Goal: Task Accomplishment & Management: Use online tool/utility

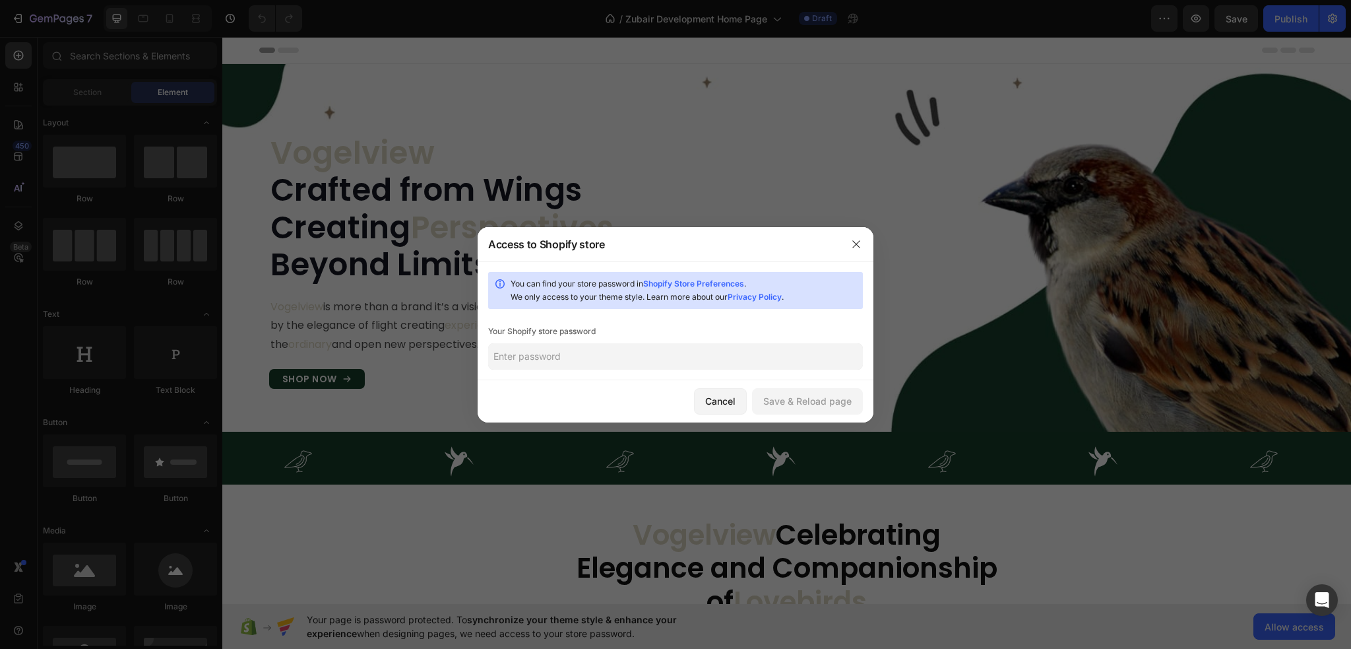
click at [553, 352] on input "text" at bounding box center [675, 356] width 375 height 26
click at [578, 357] on input "text" at bounding box center [675, 356] width 375 height 26
type input "335"
click at [822, 394] on div "Save & Reload page" at bounding box center [807, 401] width 88 height 14
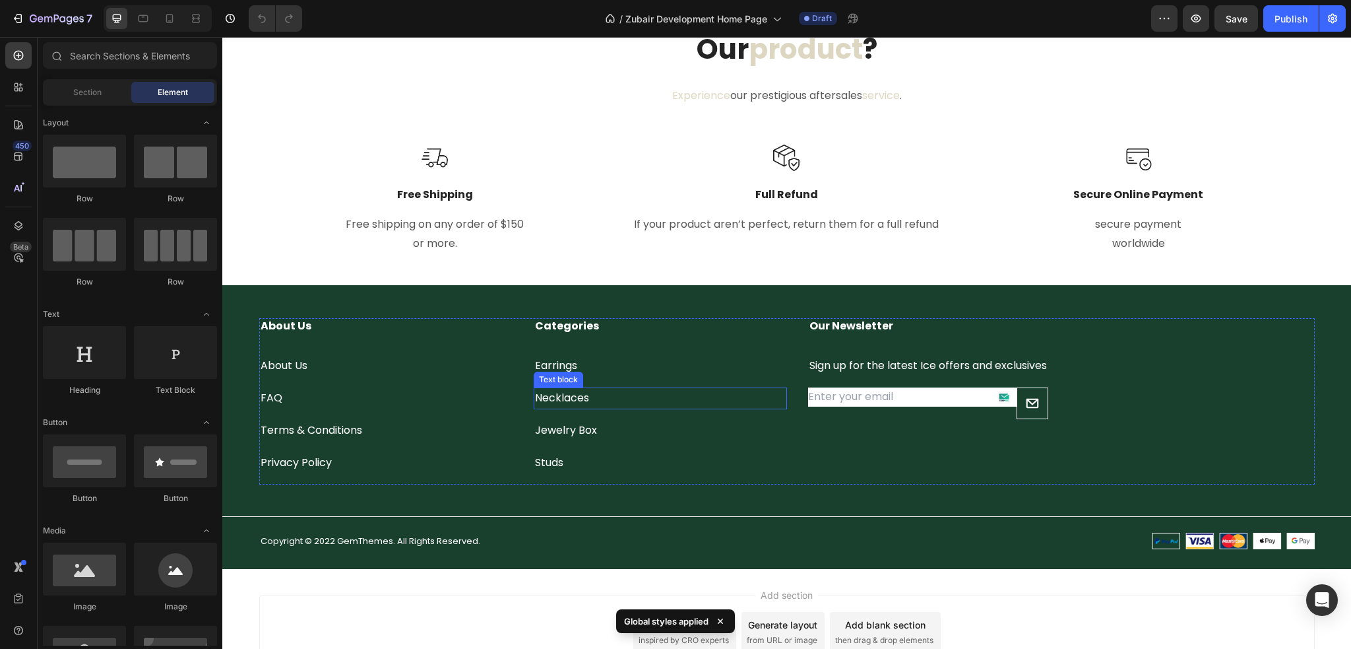
scroll to position [2839, 0]
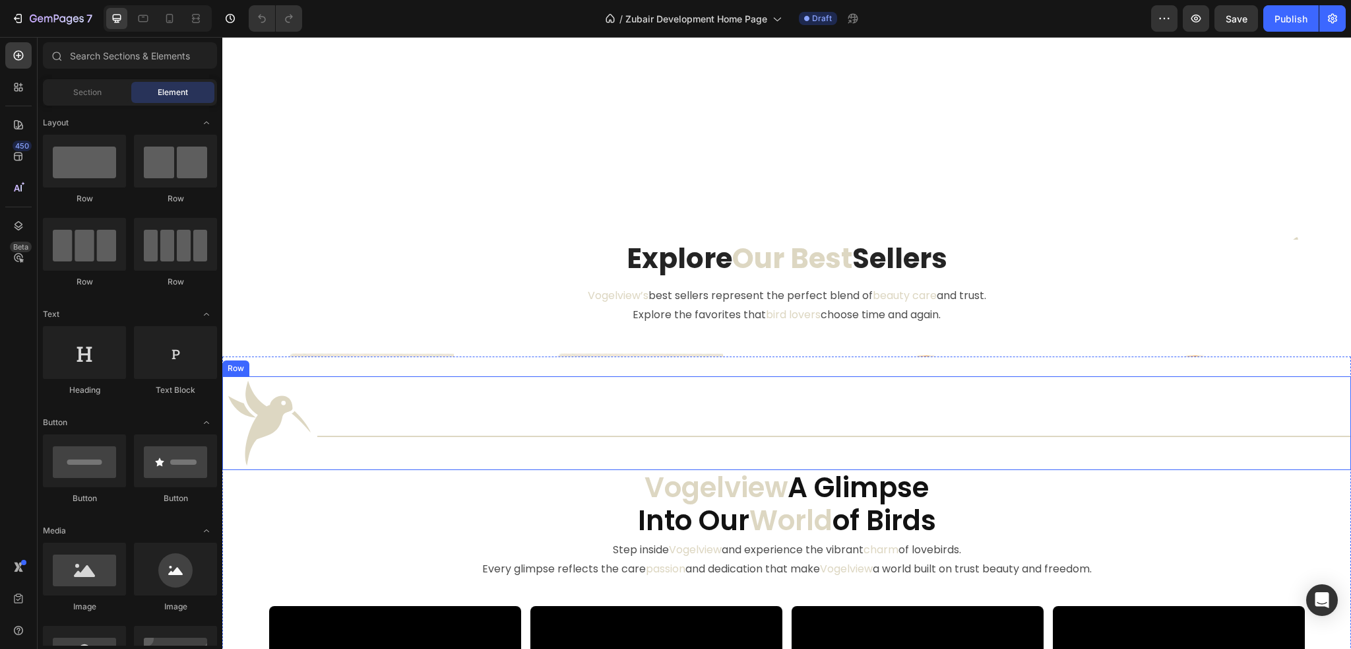
scroll to position [726, 0]
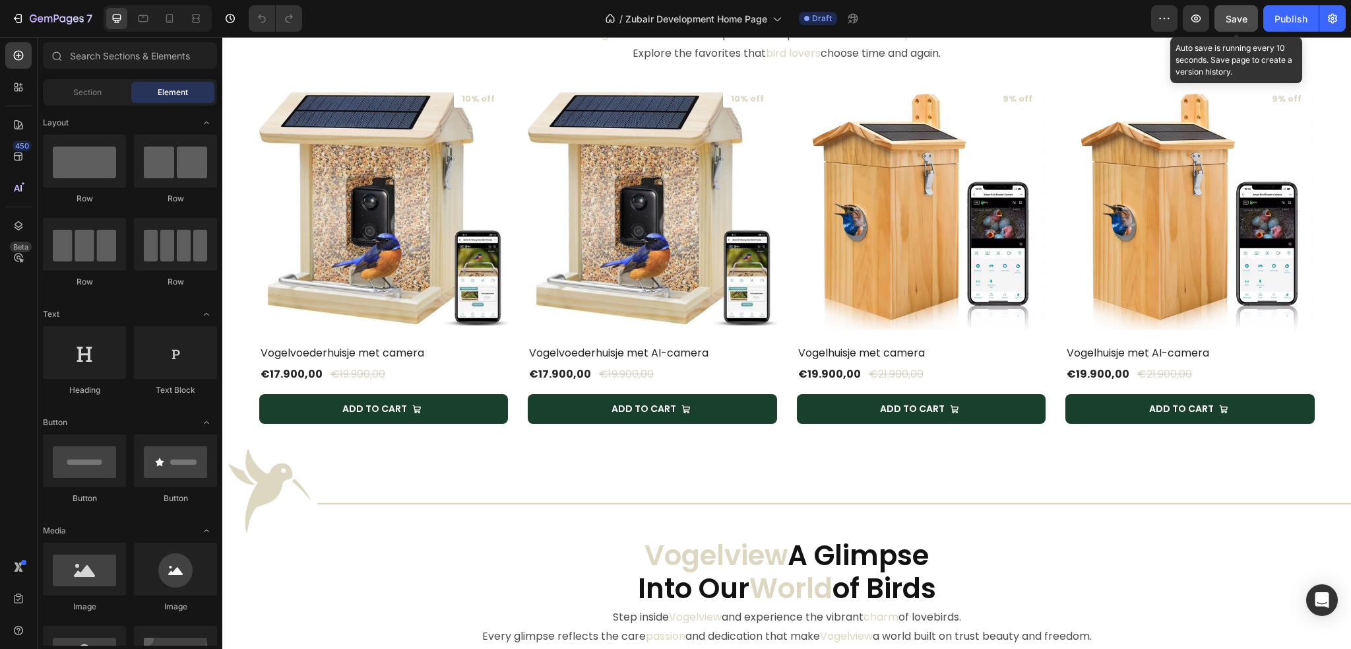
click at [1237, 24] on div "Save" at bounding box center [1237, 19] width 22 height 14
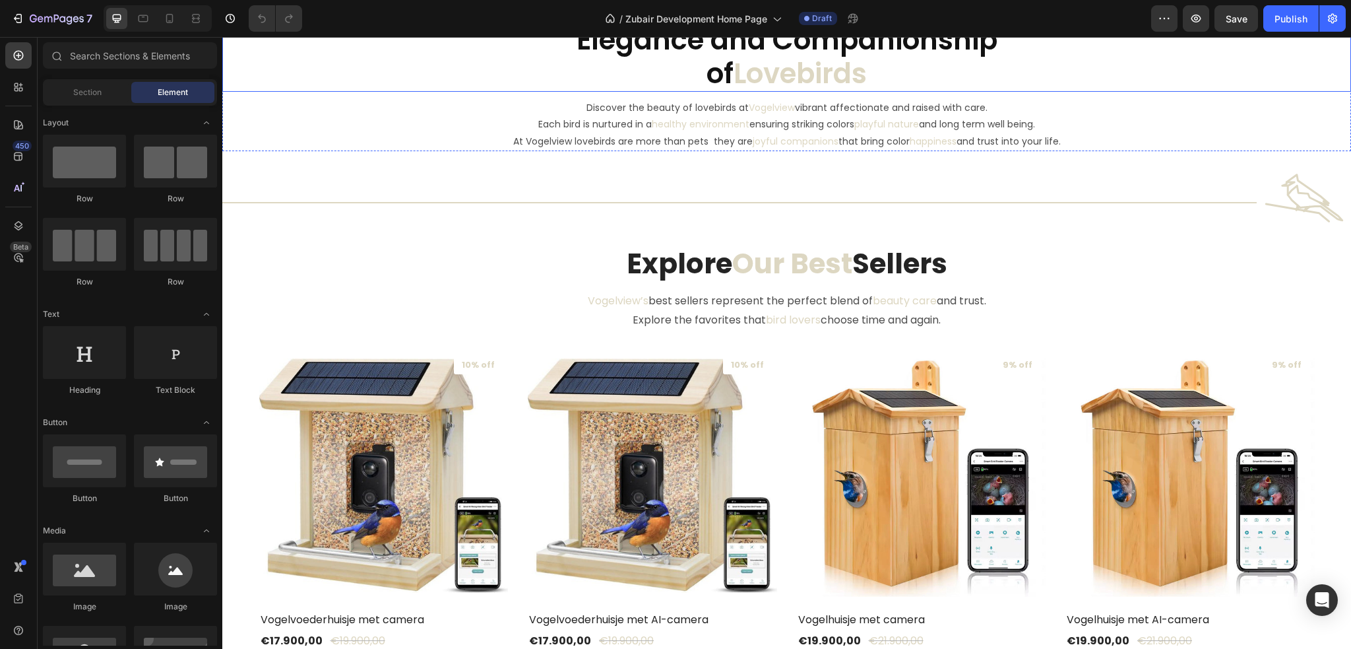
scroll to position [462, 0]
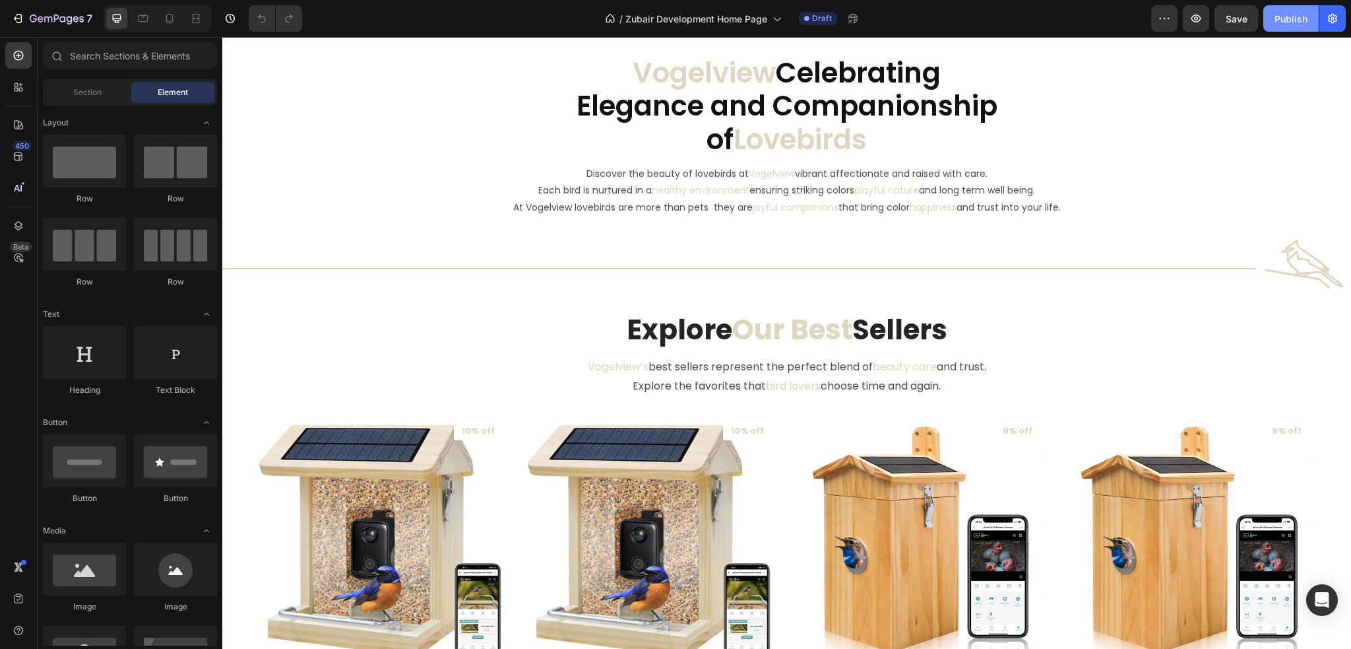
click at [1291, 18] on div "Publish" at bounding box center [1291, 19] width 33 height 14
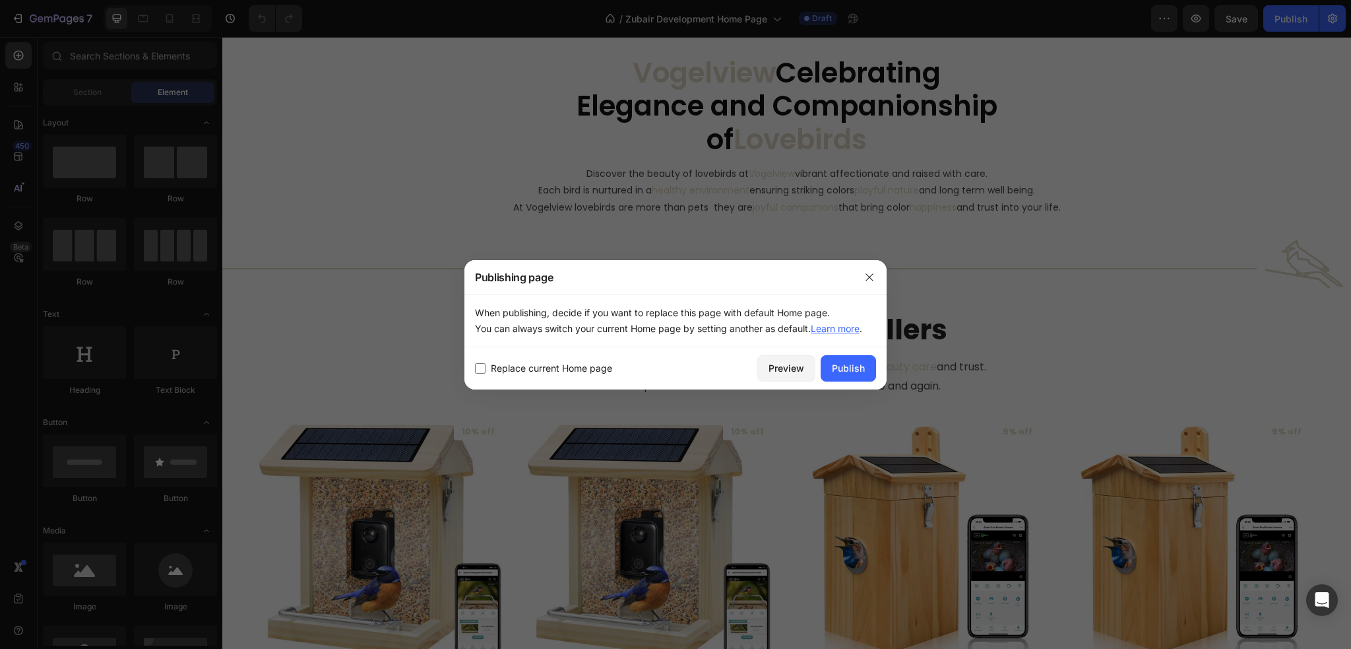
click at [480, 364] on input "checkbox" at bounding box center [480, 368] width 11 height 11
checkbox input "true"
click at [855, 369] on div "Publish" at bounding box center [848, 368] width 33 height 14
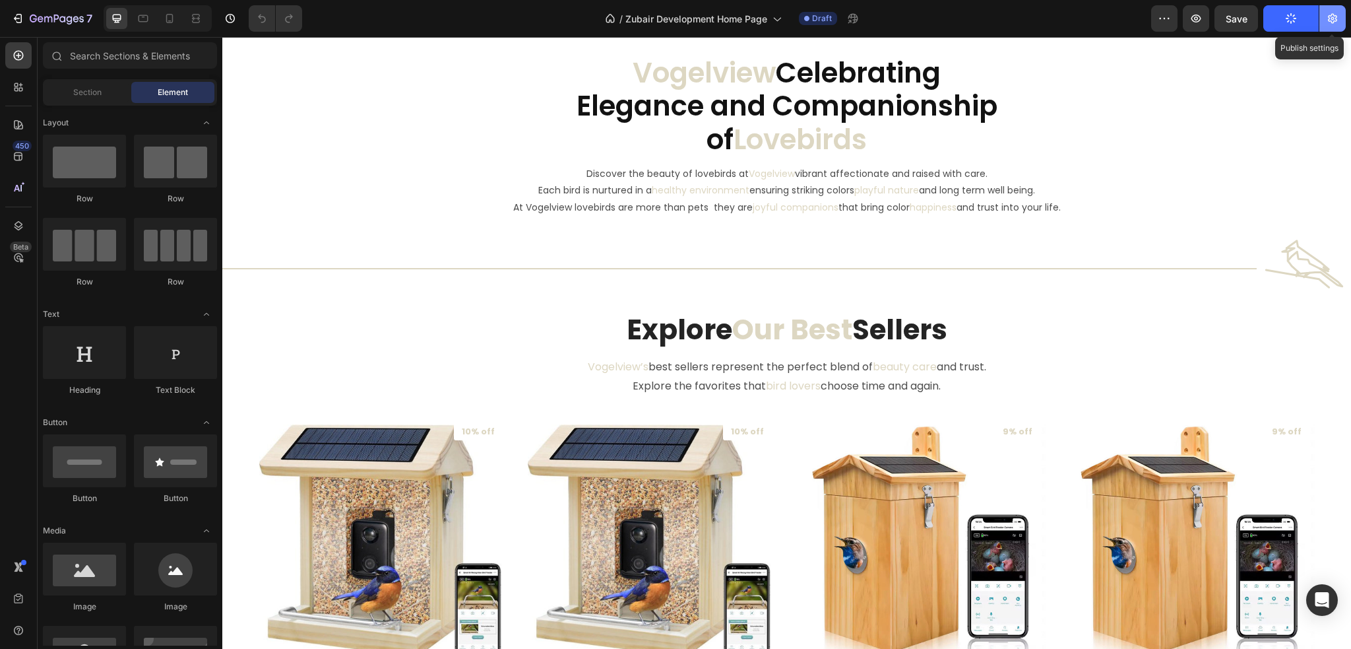
click at [1332, 22] on icon "button" at bounding box center [1332, 19] width 9 height 10
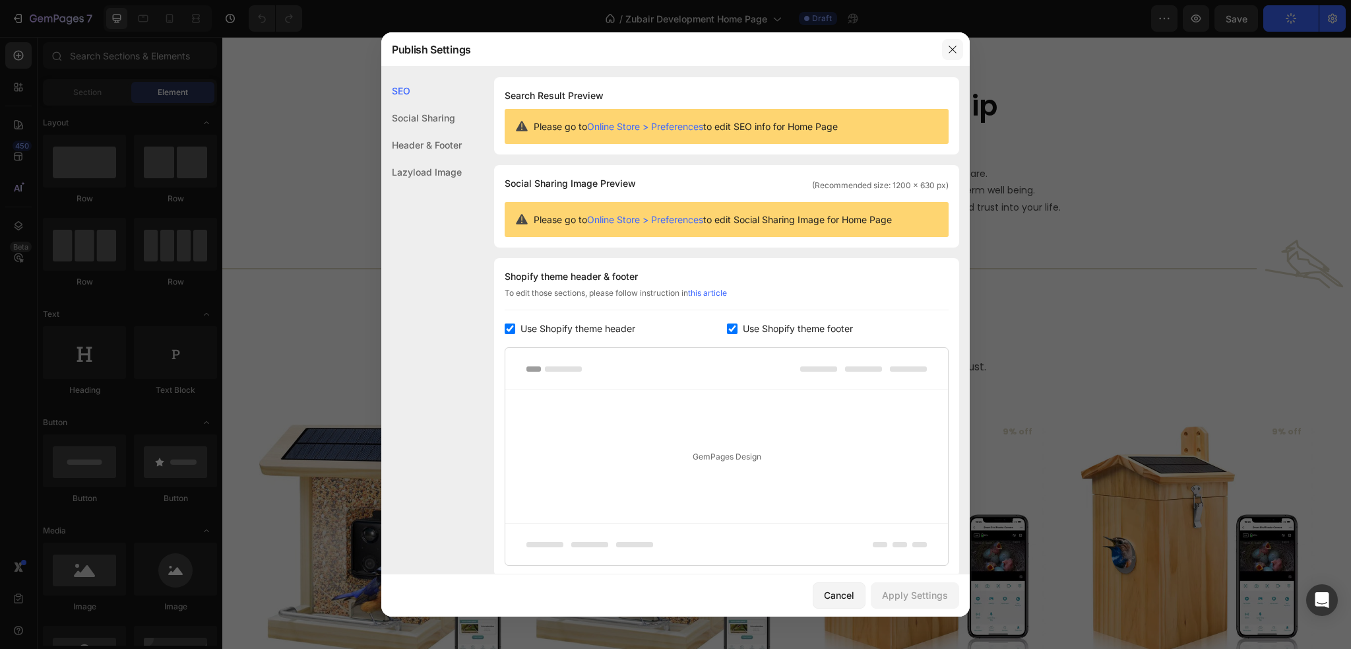
click at [954, 50] on icon "button" at bounding box center [952, 49] width 7 height 7
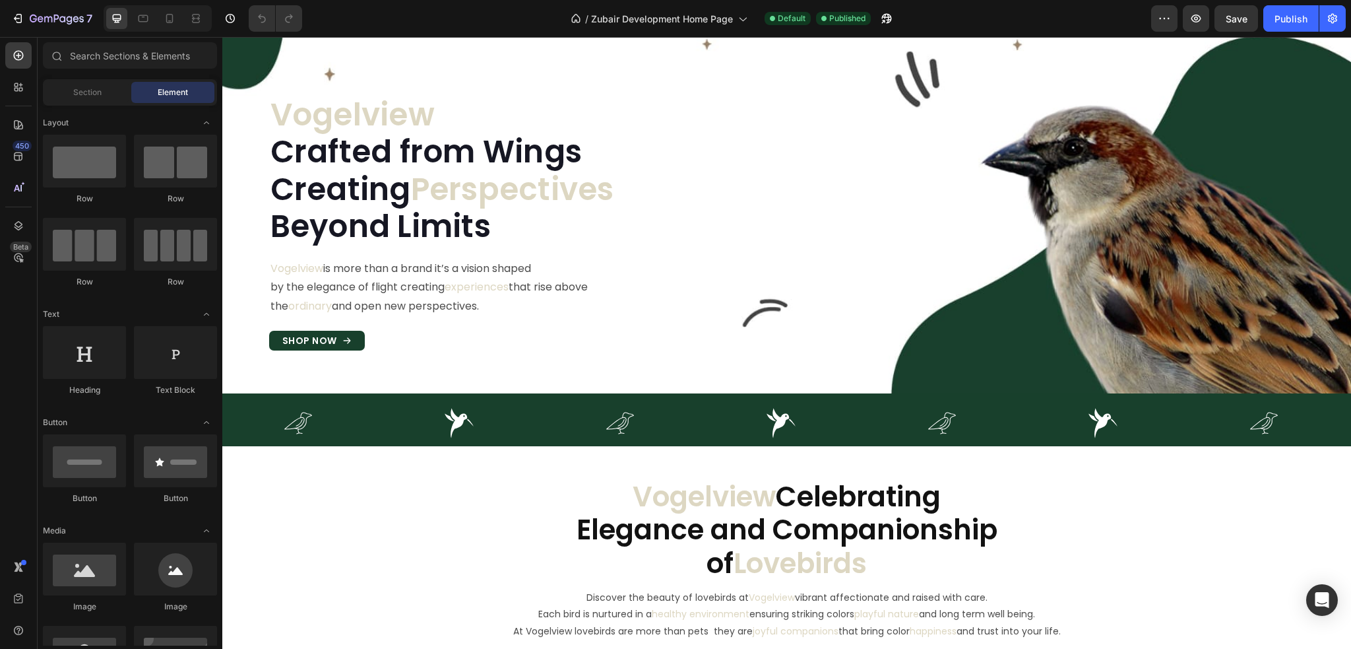
scroll to position [0, 0]
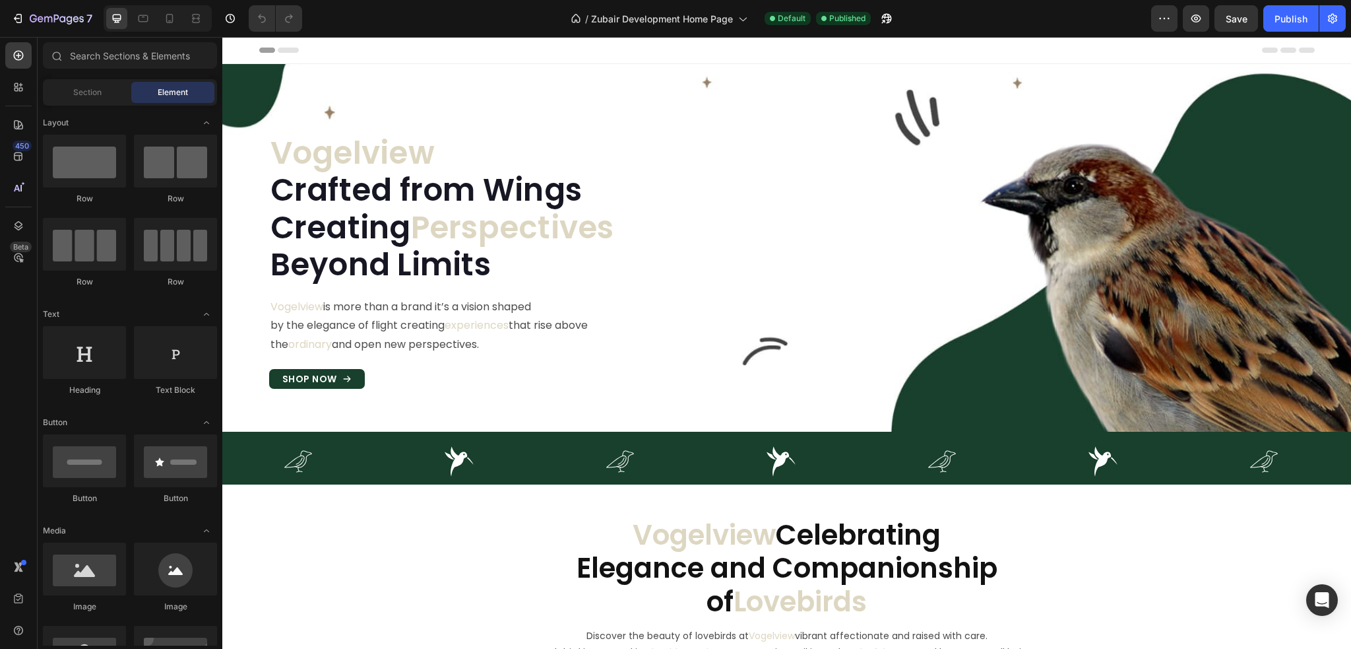
drag, startPoint x: 1351, startPoint y: 527, endPoint x: 1573, endPoint y: 38, distance: 537.2
click at [1198, 16] on icon "button" at bounding box center [1196, 18] width 13 height 13
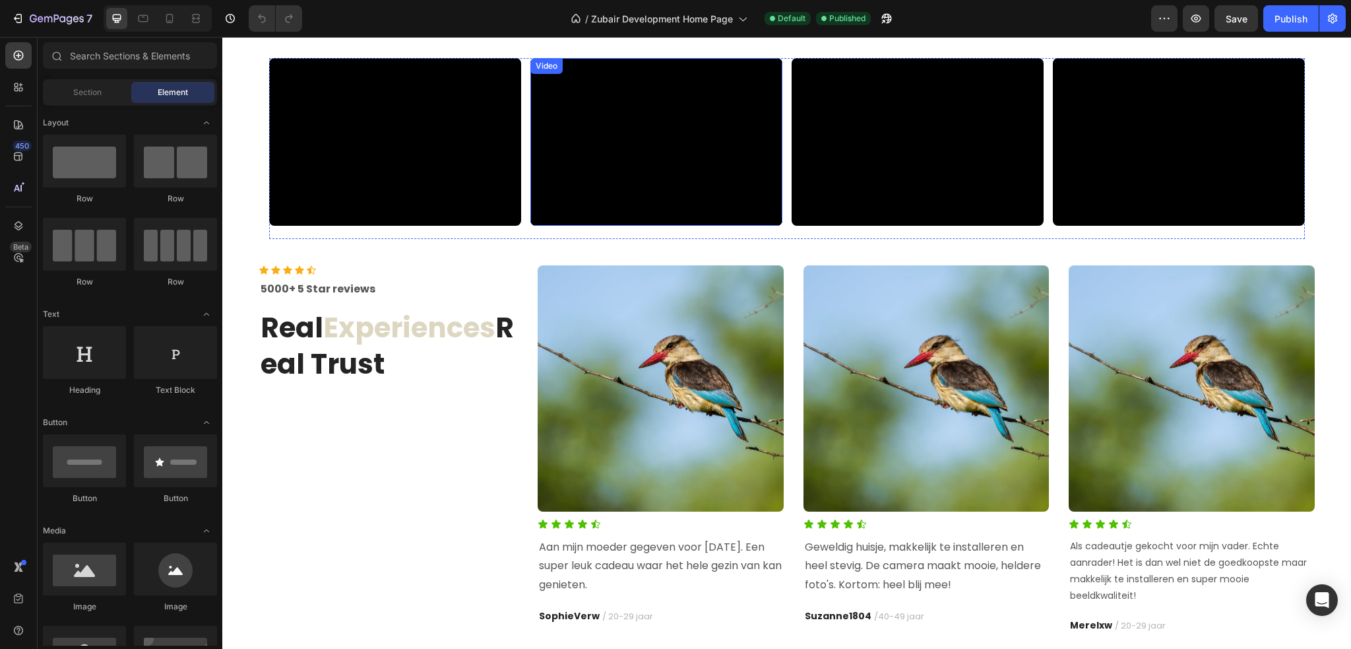
scroll to position [1254, 0]
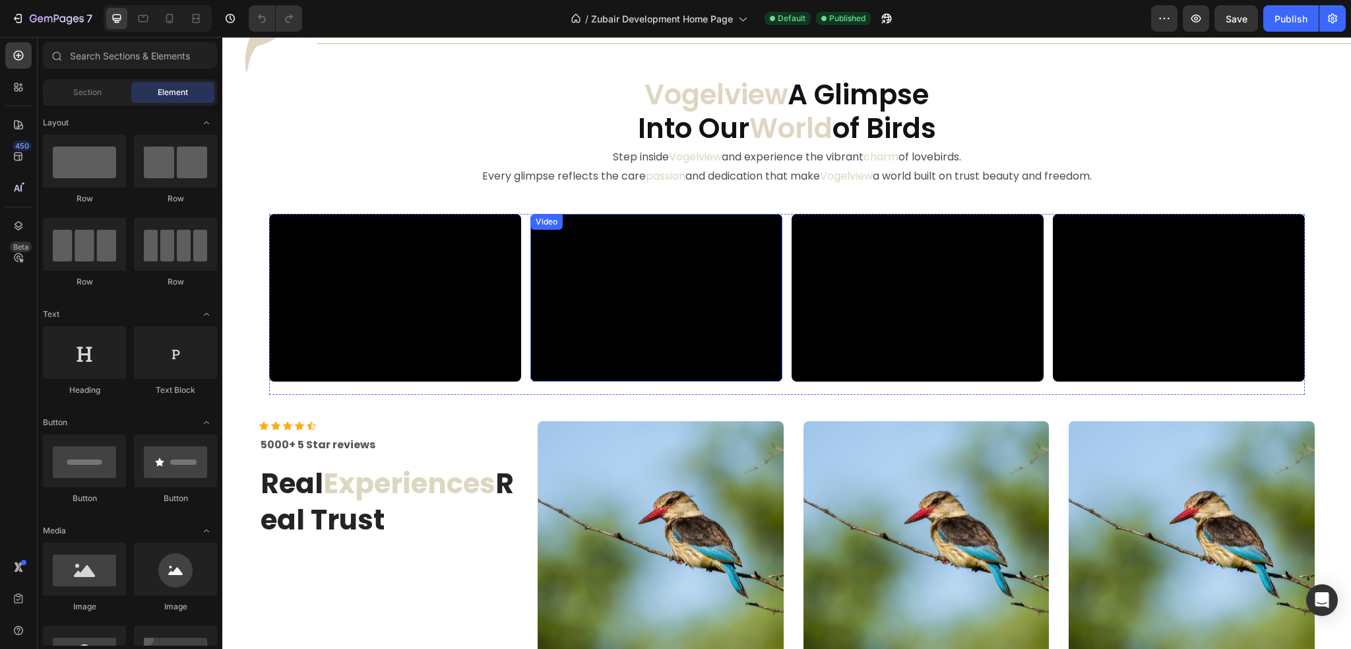
click at [717, 235] on video at bounding box center [657, 298] width 252 height 168
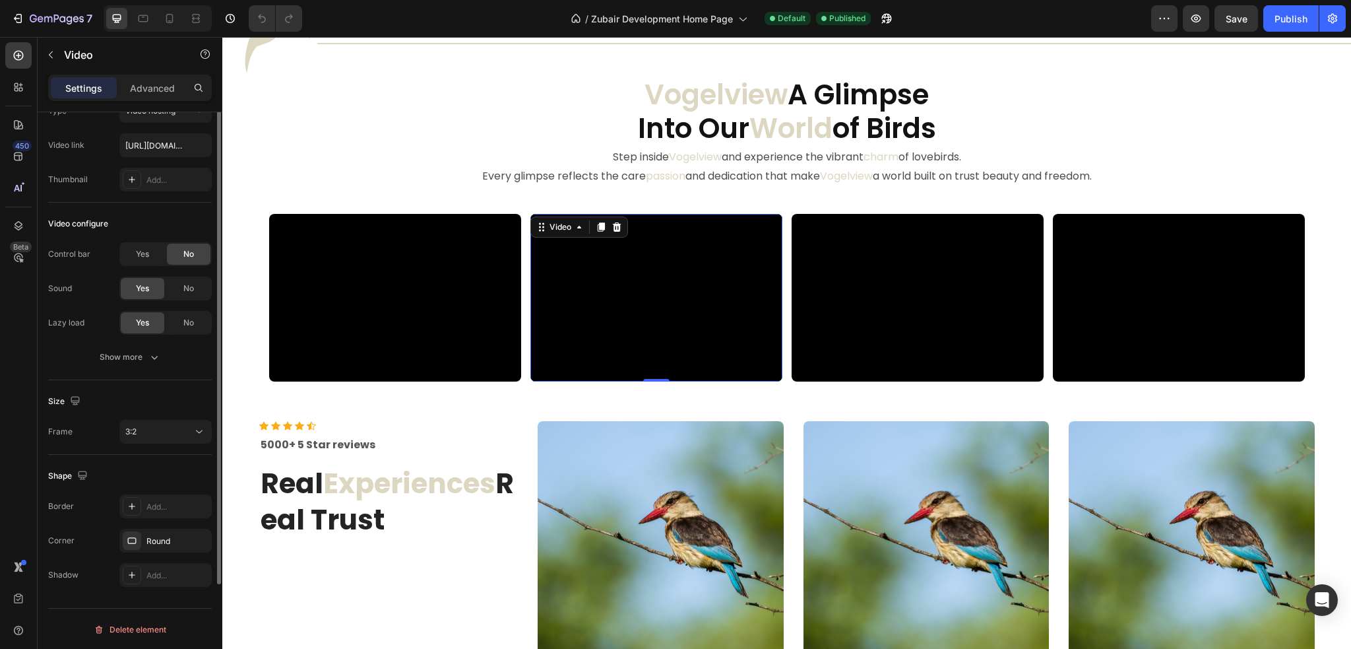
scroll to position [0, 0]
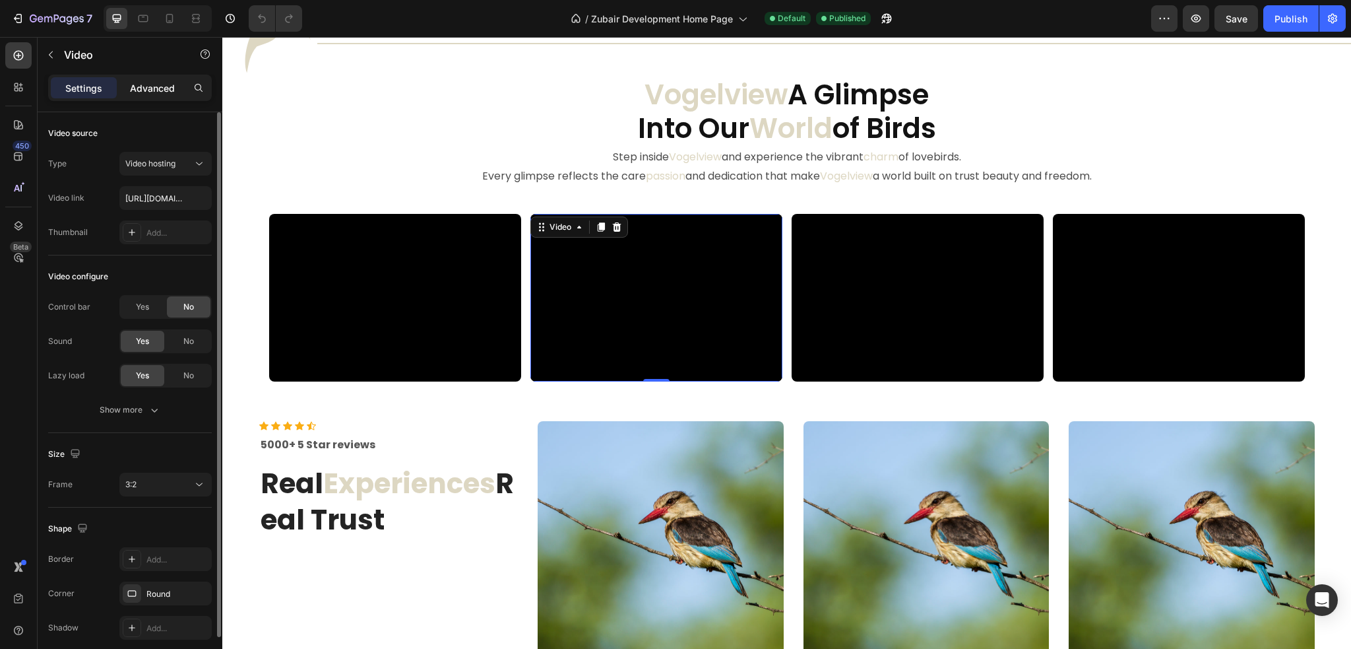
click at [148, 97] on div "Advanced" at bounding box center [152, 87] width 66 height 21
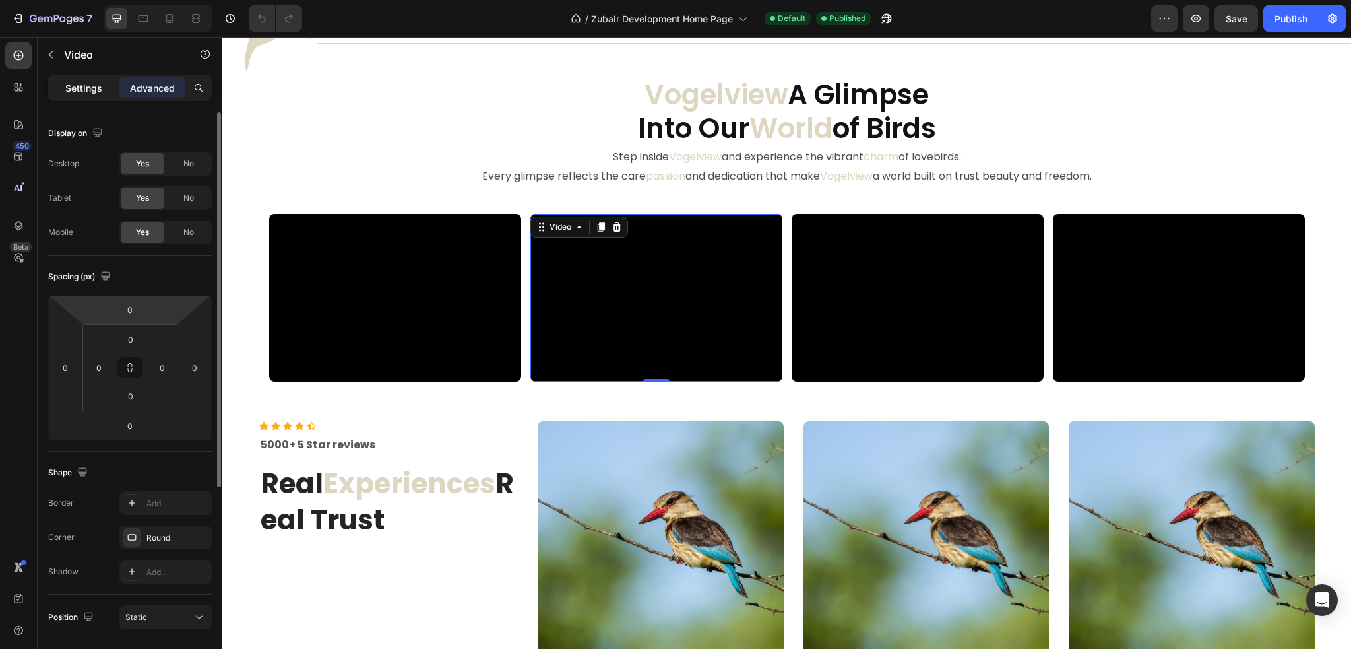
drag, startPoint x: 92, startPoint y: 94, endPoint x: 565, endPoint y: 0, distance: 482.4
click at [92, 94] on div "Settings" at bounding box center [84, 87] width 66 height 21
